Goal: Communication & Community: Share content

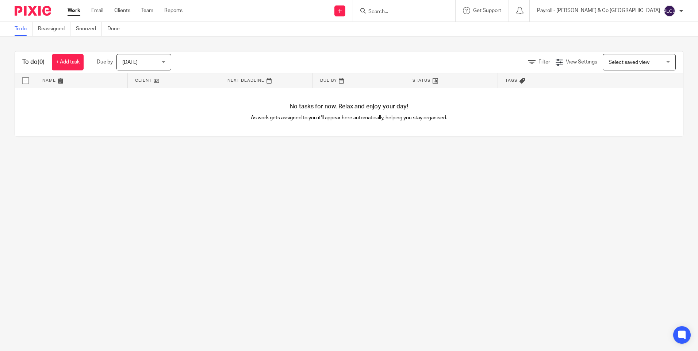
click at [433, 9] on input "Search" at bounding box center [400, 12] width 66 height 7
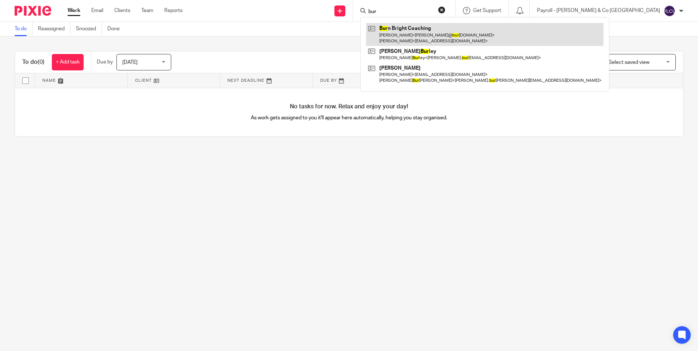
type input "bur"
click at [485, 36] on link at bounding box center [484, 34] width 237 height 23
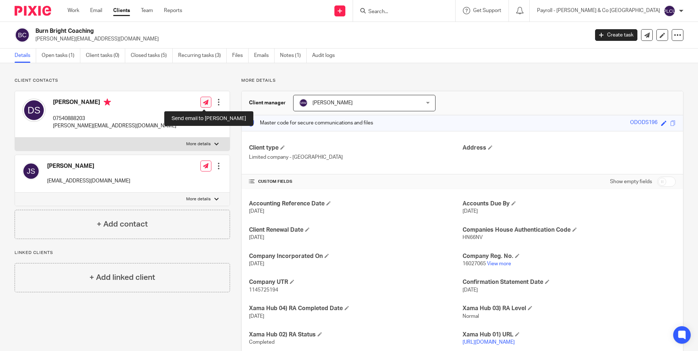
click at [204, 101] on icon at bounding box center [205, 102] width 5 height 5
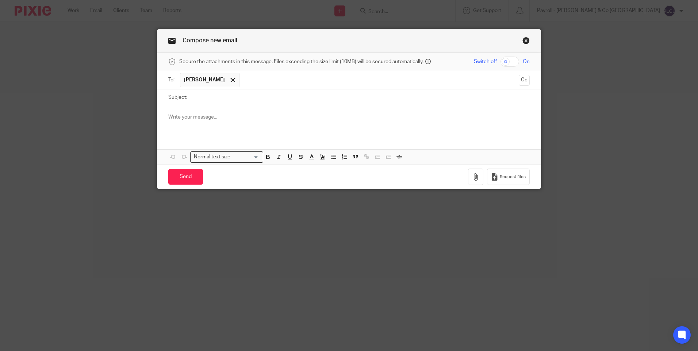
click at [200, 116] on p at bounding box center [348, 116] width 361 height 7
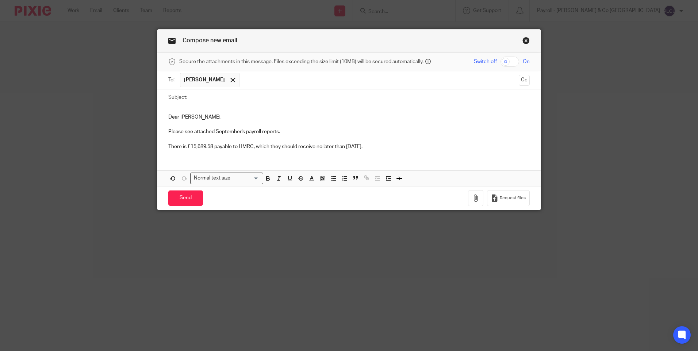
click at [189, 115] on p "Dear [PERSON_NAME]," at bounding box center [348, 116] width 361 height 7
click at [230, 98] on input "Subject:" at bounding box center [360, 97] width 339 height 16
paste input "Monthly Payroll Reports - [DATE]"
type input "Monthly Payroll Reports - [DATE]"
drag, startPoint x: 190, startPoint y: 146, endPoint x: 211, endPoint y: 146, distance: 20.4
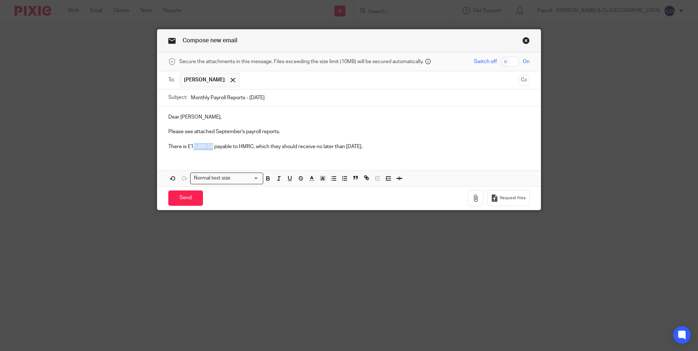
click at [211, 146] on p "There is £15,689.58 payable to HMRC, which they should receive no later than [D…" at bounding box center [348, 146] width 361 height 7
click at [504, 61] on input "checkbox" at bounding box center [509, 62] width 19 height 10
checkbox input "true"
click at [475, 197] on icon "button" at bounding box center [475, 197] width 7 height 7
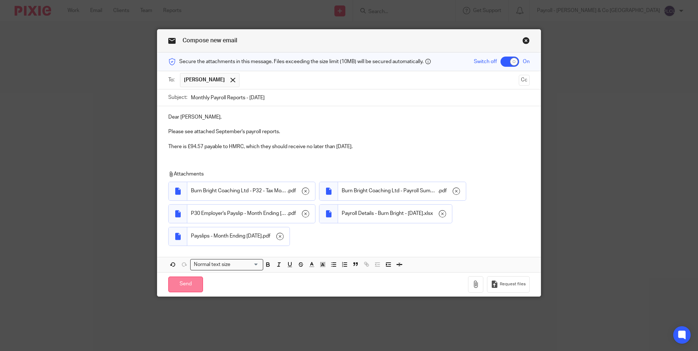
click at [177, 285] on input "Send" at bounding box center [185, 285] width 35 height 16
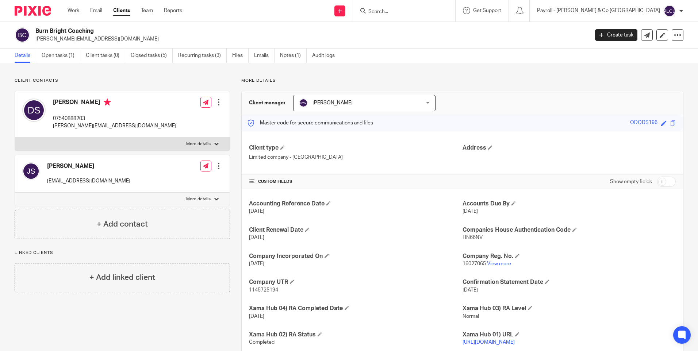
click at [23, 55] on link "Details" at bounding box center [26, 56] width 22 height 14
